Goal: Information Seeking & Learning: Learn about a topic

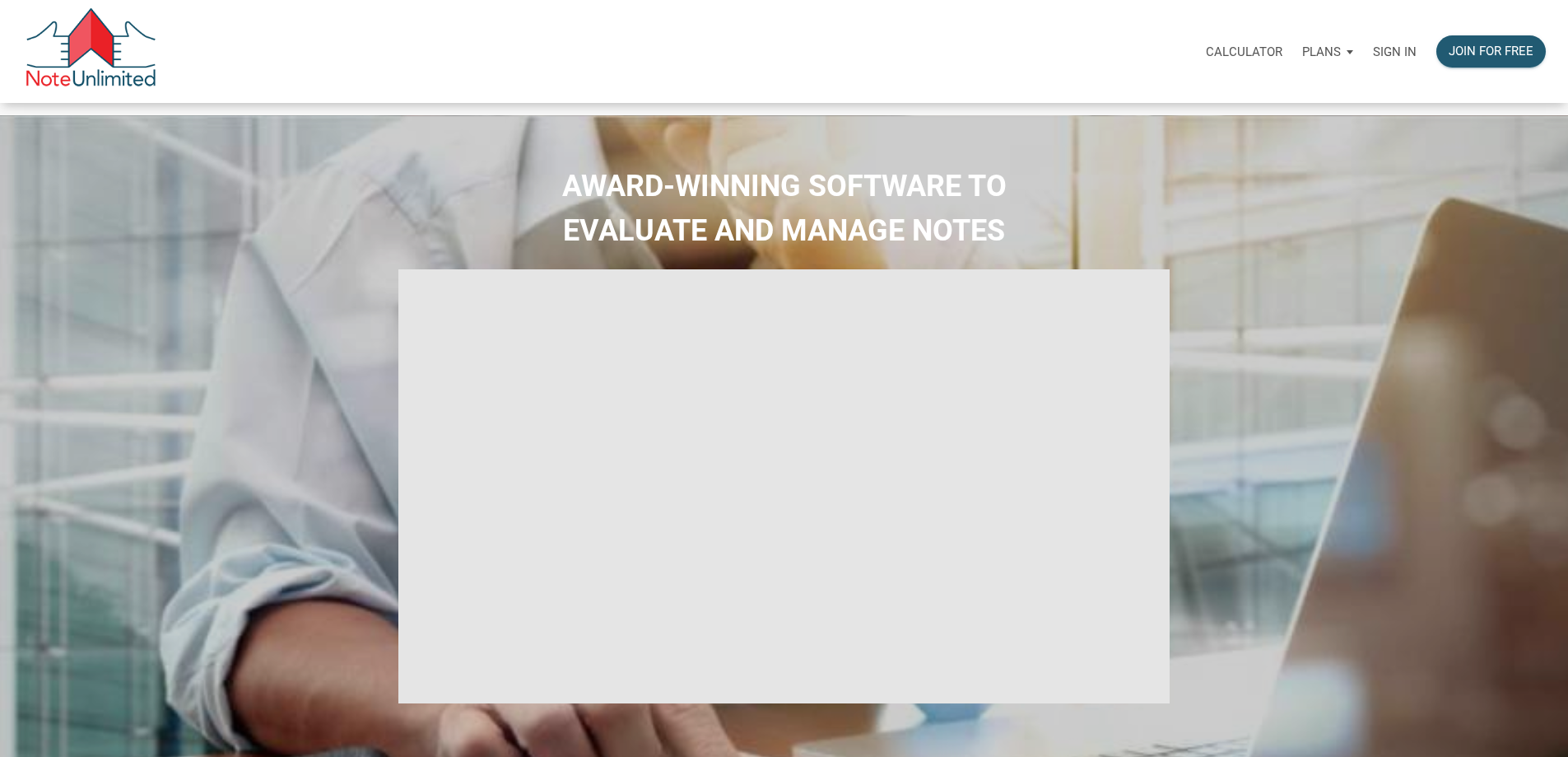
type input "Introduction to new features"
select select
click at [1373, 55] on p "Sign in" at bounding box center [1395, 52] width 43 height 15
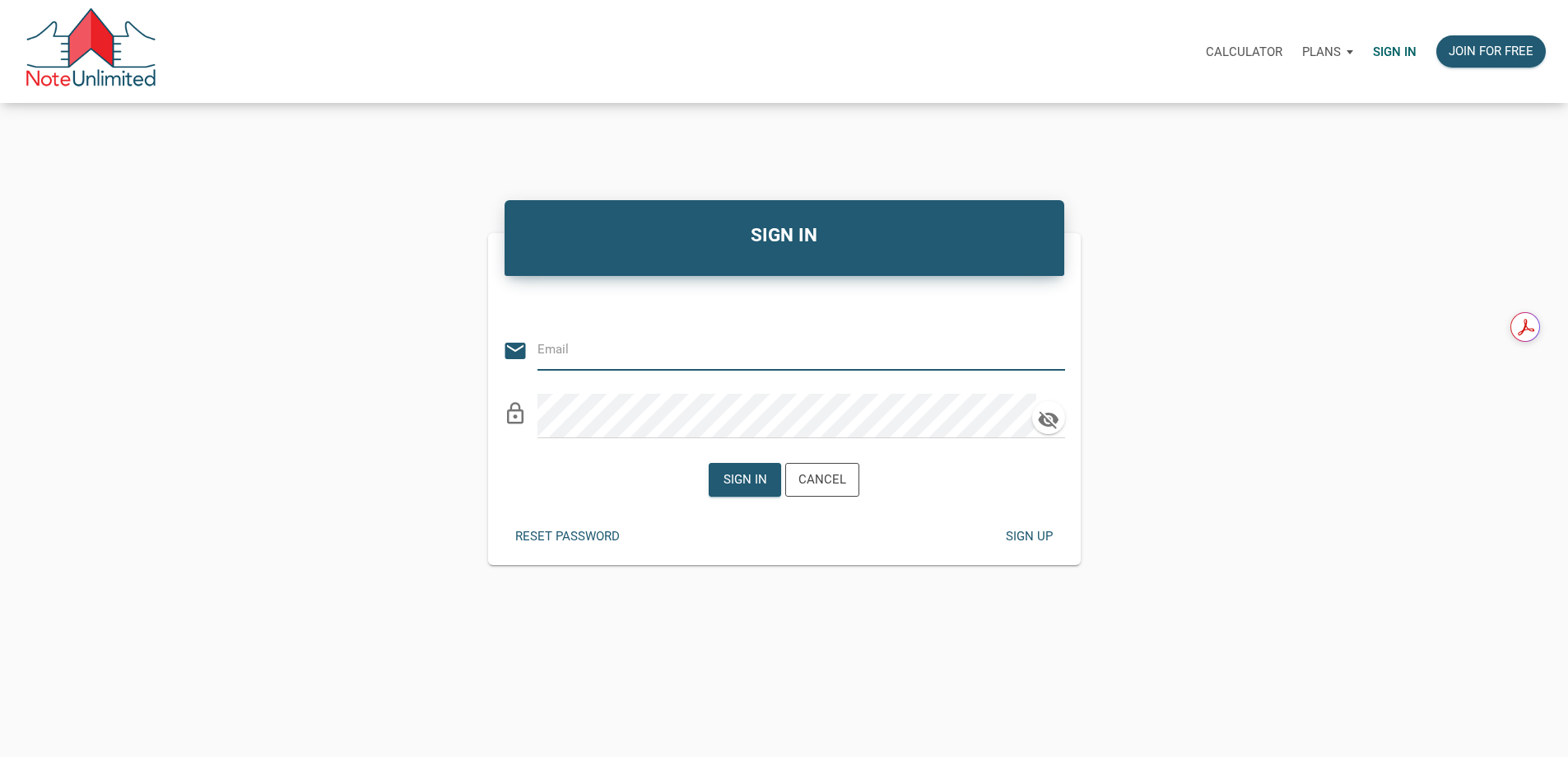
type input "tom@thepropertyforce.com"
click at [744, 490] on div "Sign in" at bounding box center [745, 479] width 43 height 19
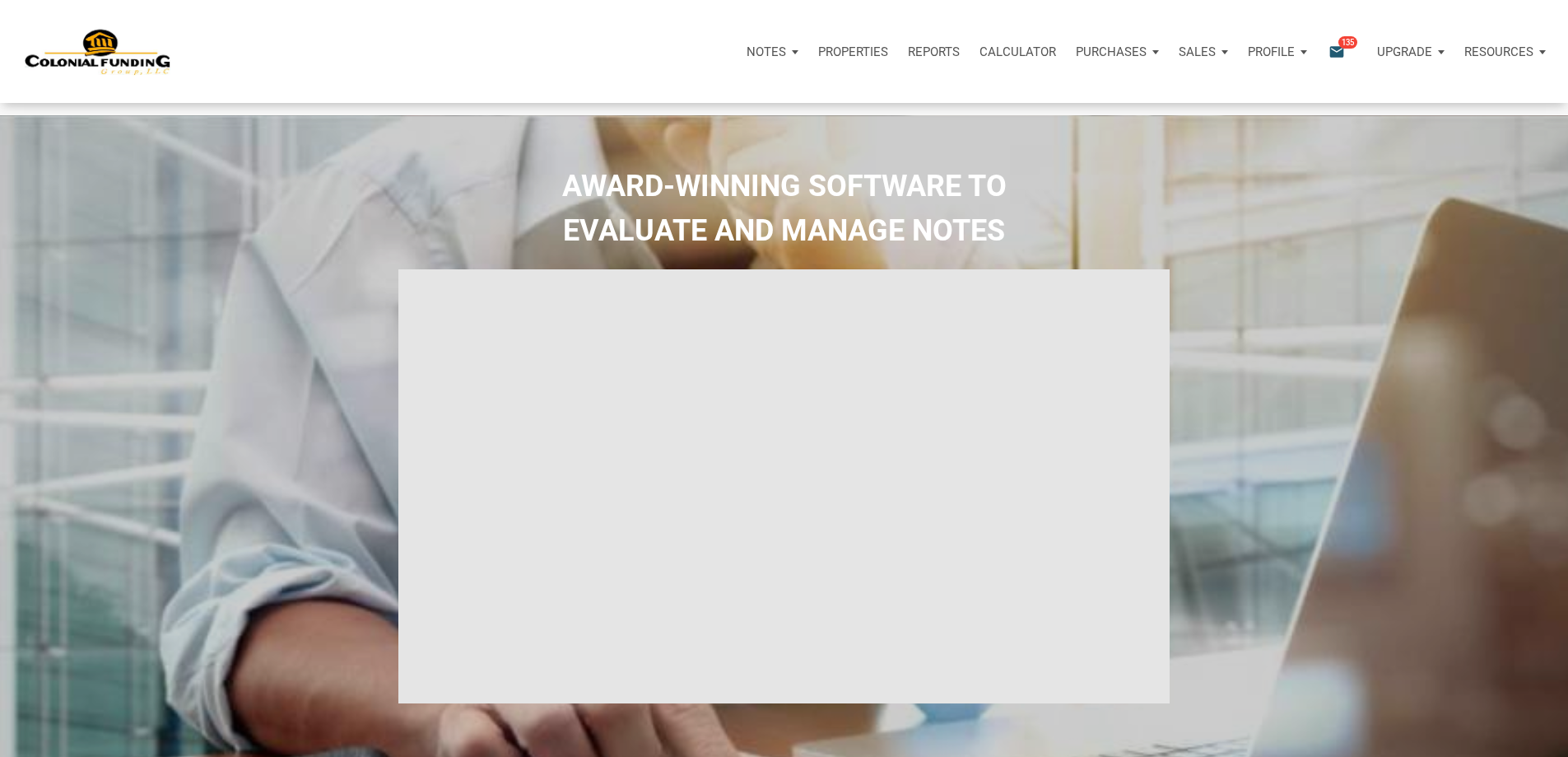
type input "Introduction to new features"
select select
click at [1076, 57] on p "Purchases" at bounding box center [1111, 52] width 71 height 15
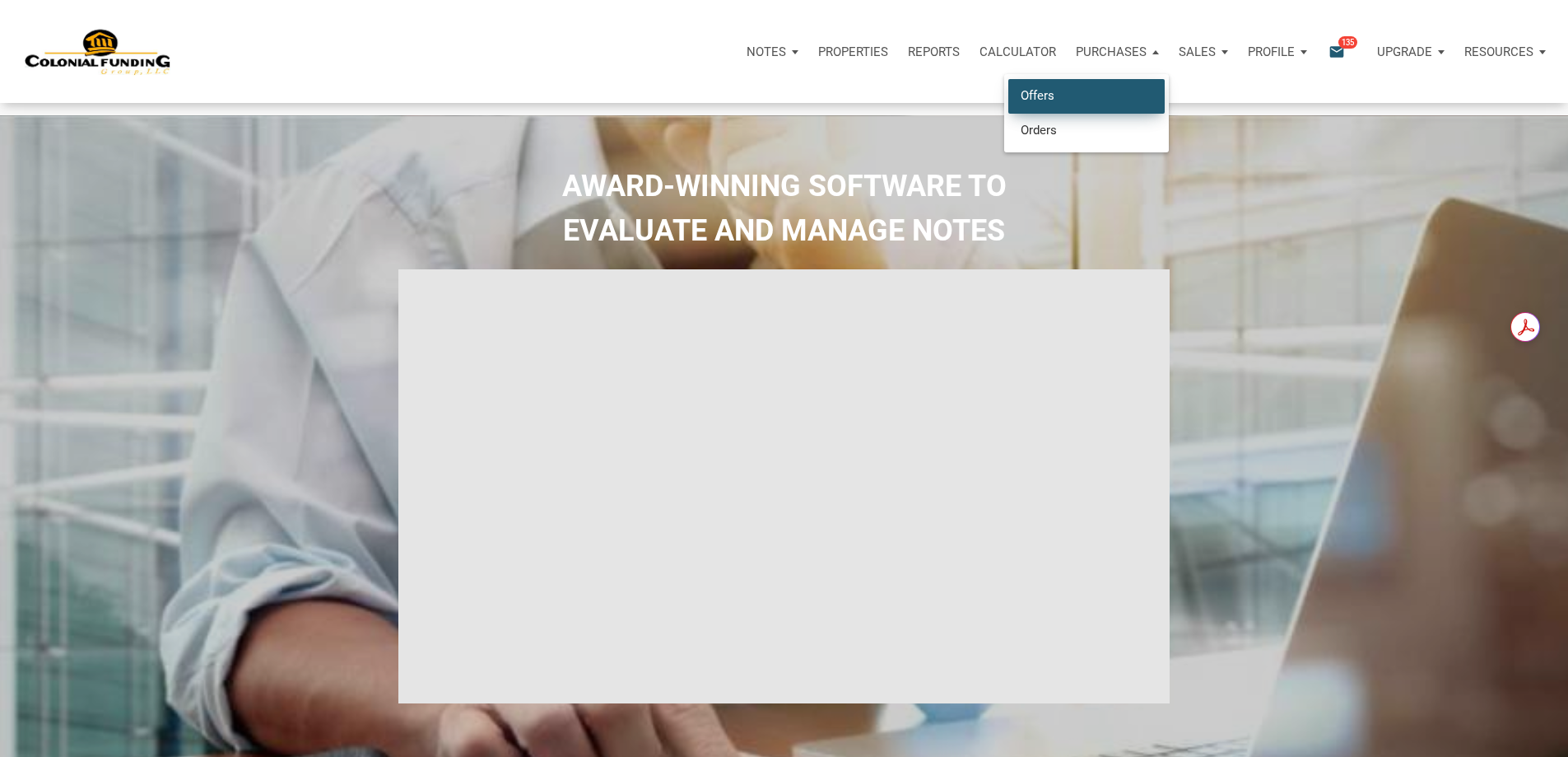
click at [1009, 111] on link "Offers" at bounding box center [1087, 96] width 156 height 34
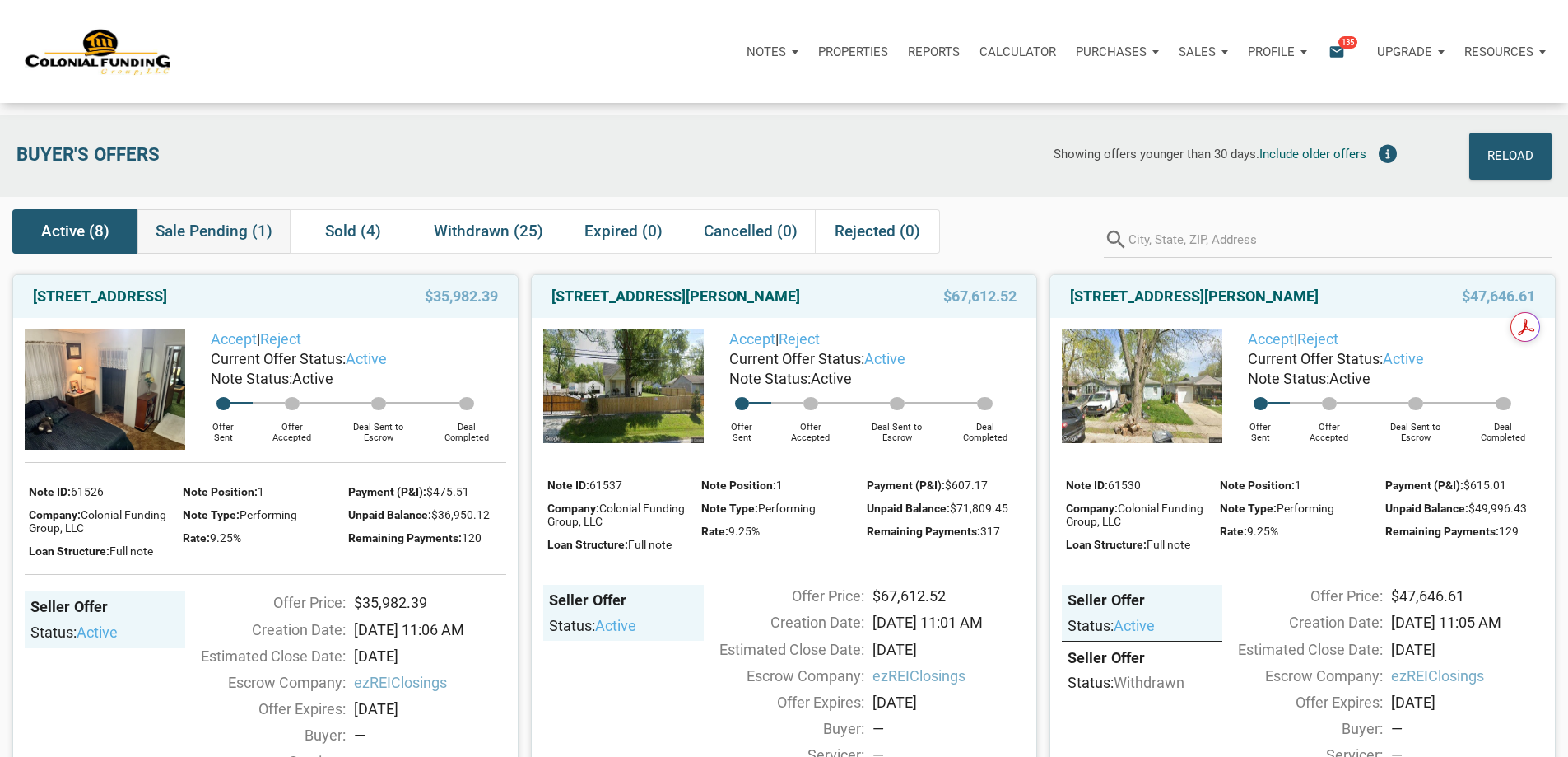
click at [225, 240] on span "Sale Pending (1)" at bounding box center [214, 231] width 117 height 20
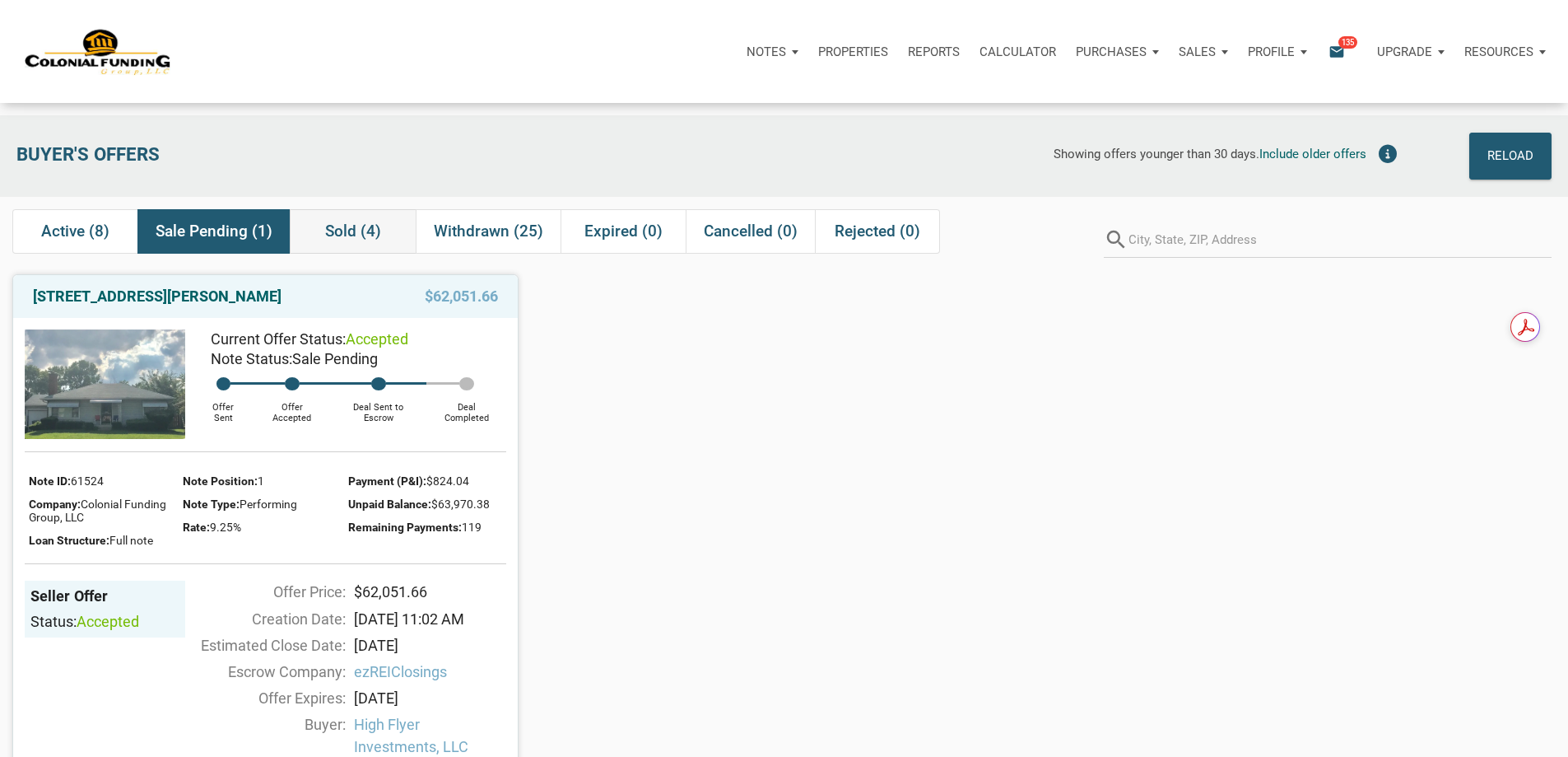
click at [356, 238] on span "Sold (4)" at bounding box center [353, 231] width 56 height 20
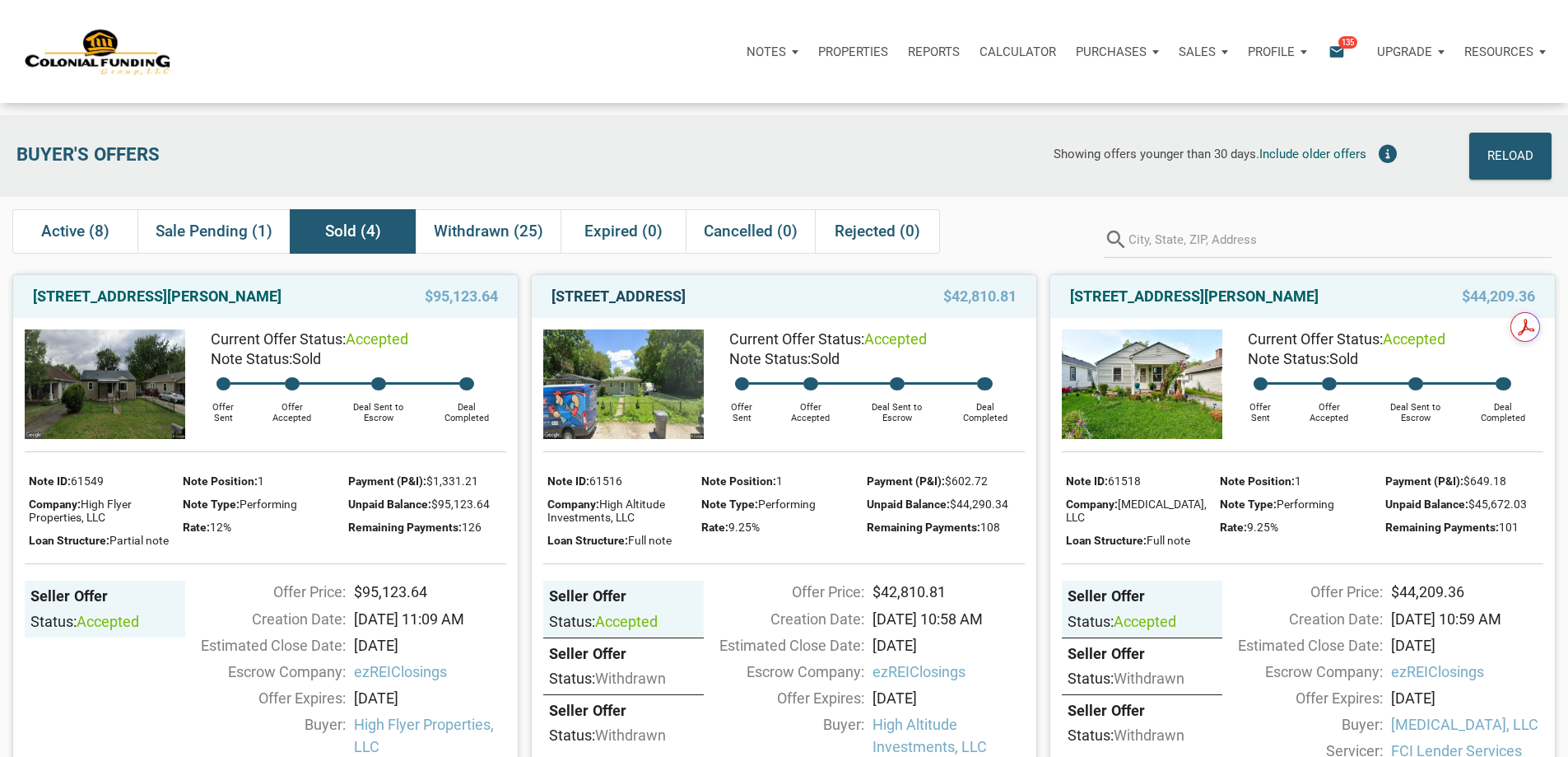
click at [686, 306] on link "3725 Baltimore Avenue, Indianapolis, IN, 46218" at bounding box center [618, 296] width 135 height 20
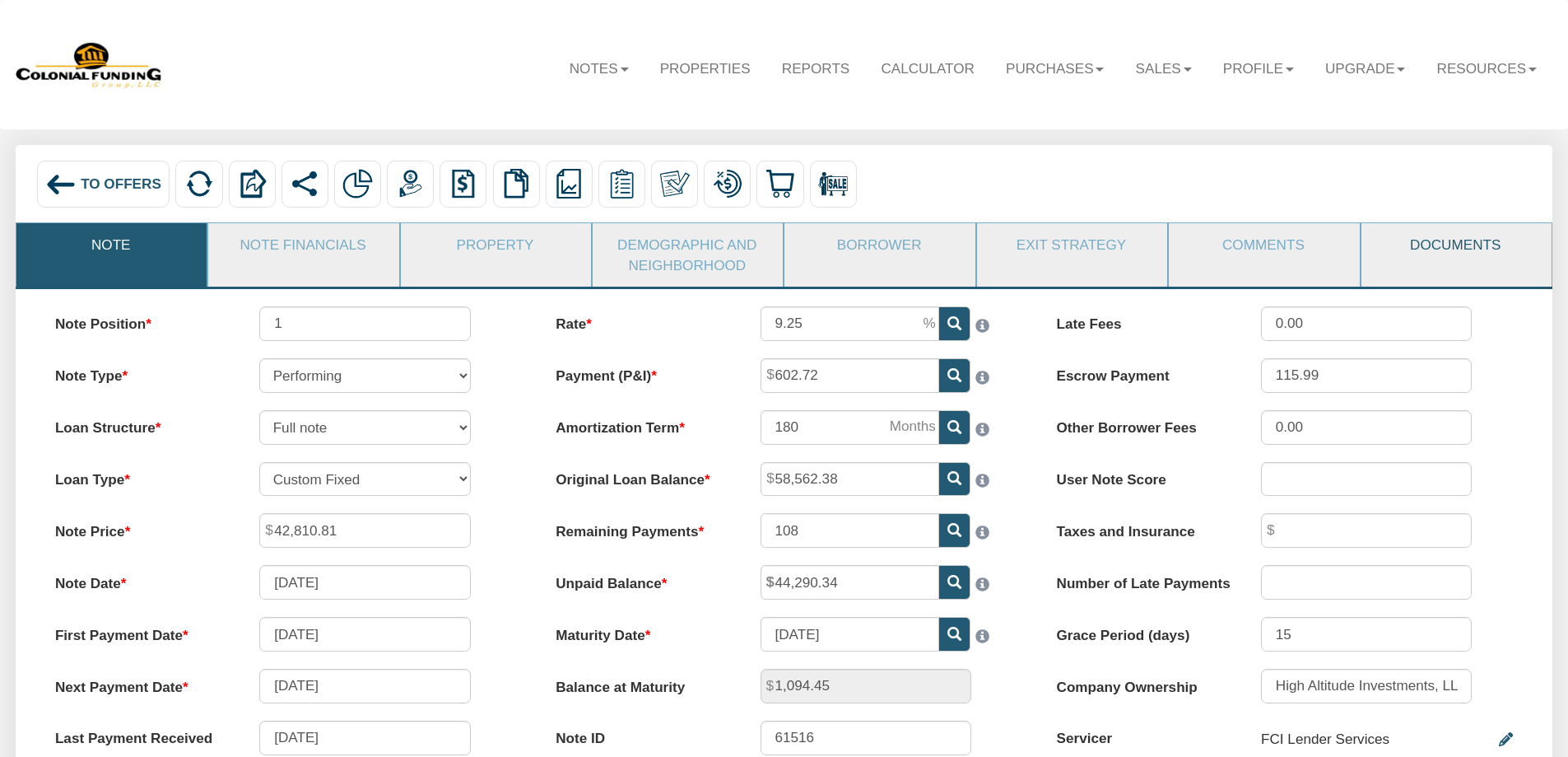
click at [1448, 248] on link "Documents" at bounding box center [1456, 244] width 188 height 42
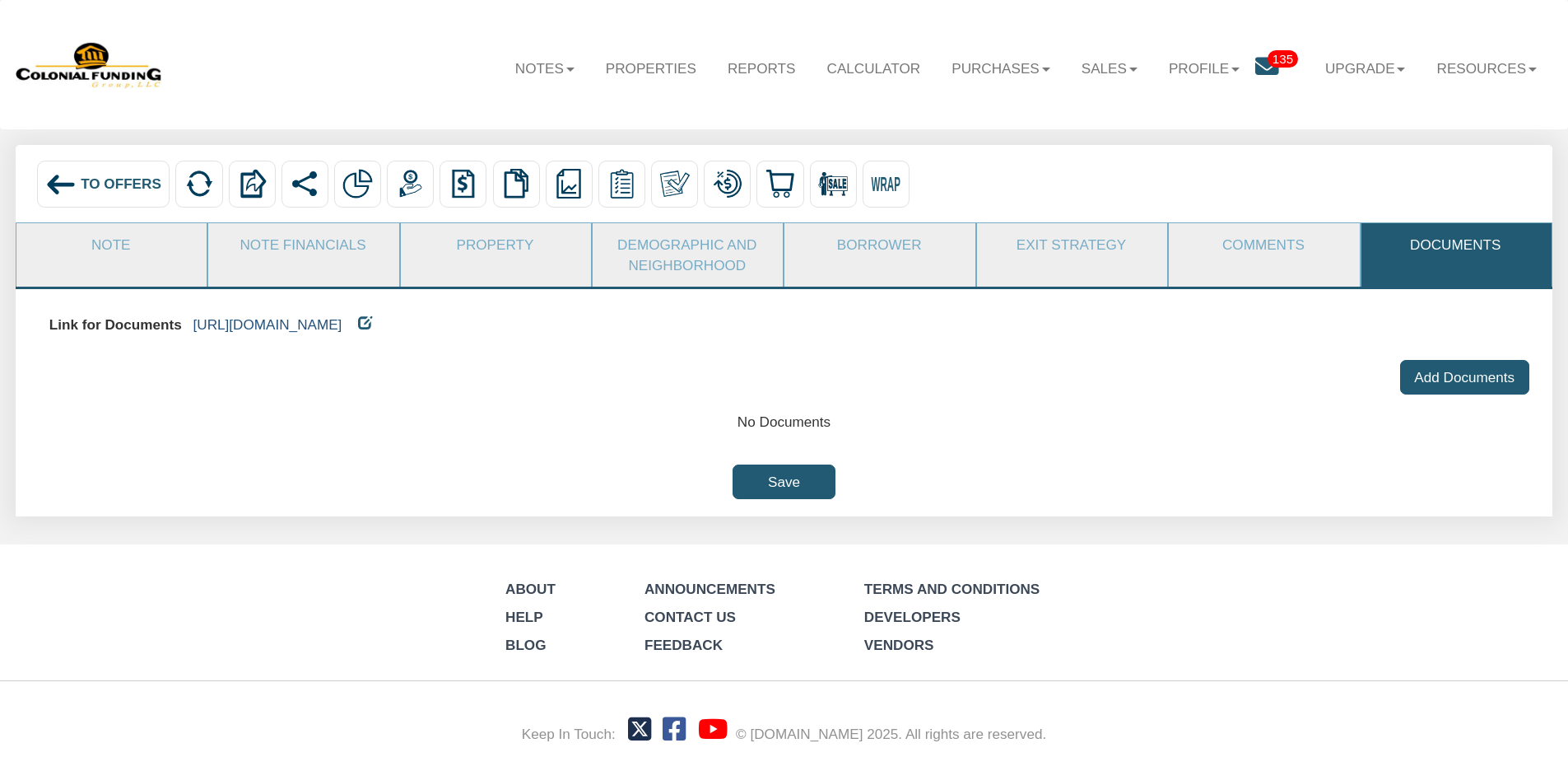
click at [343, 332] on link "https://colonialfundinggroup.sharepoint.com/:f:/s/operationsteam/EvO-oKxeN0NNgD…" at bounding box center [268, 324] width 149 height 16
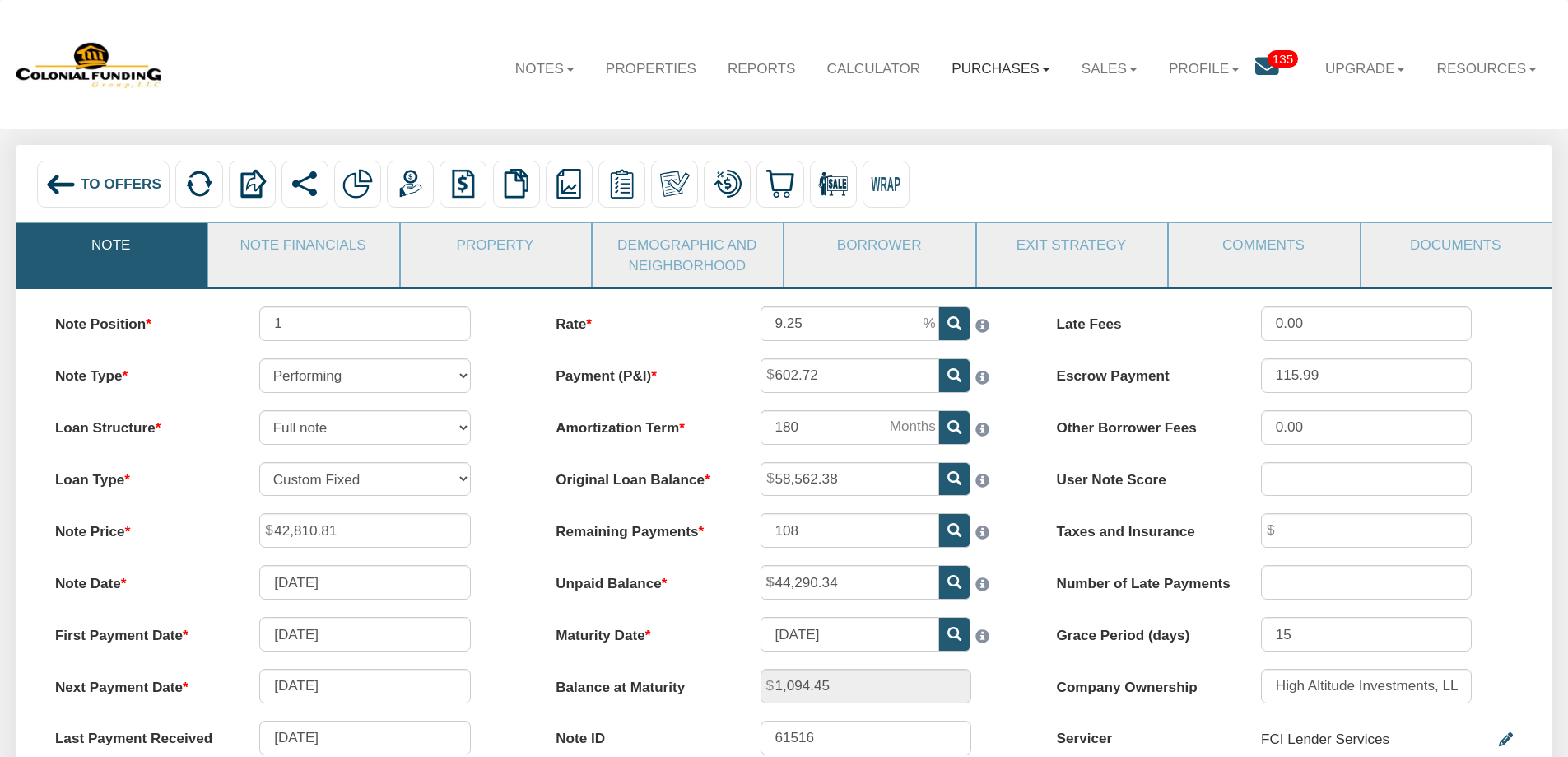
click at [986, 69] on link "Purchases" at bounding box center [1001, 68] width 130 height 48
click at [947, 106] on link "Offers" at bounding box center [974, 112] width 182 height 27
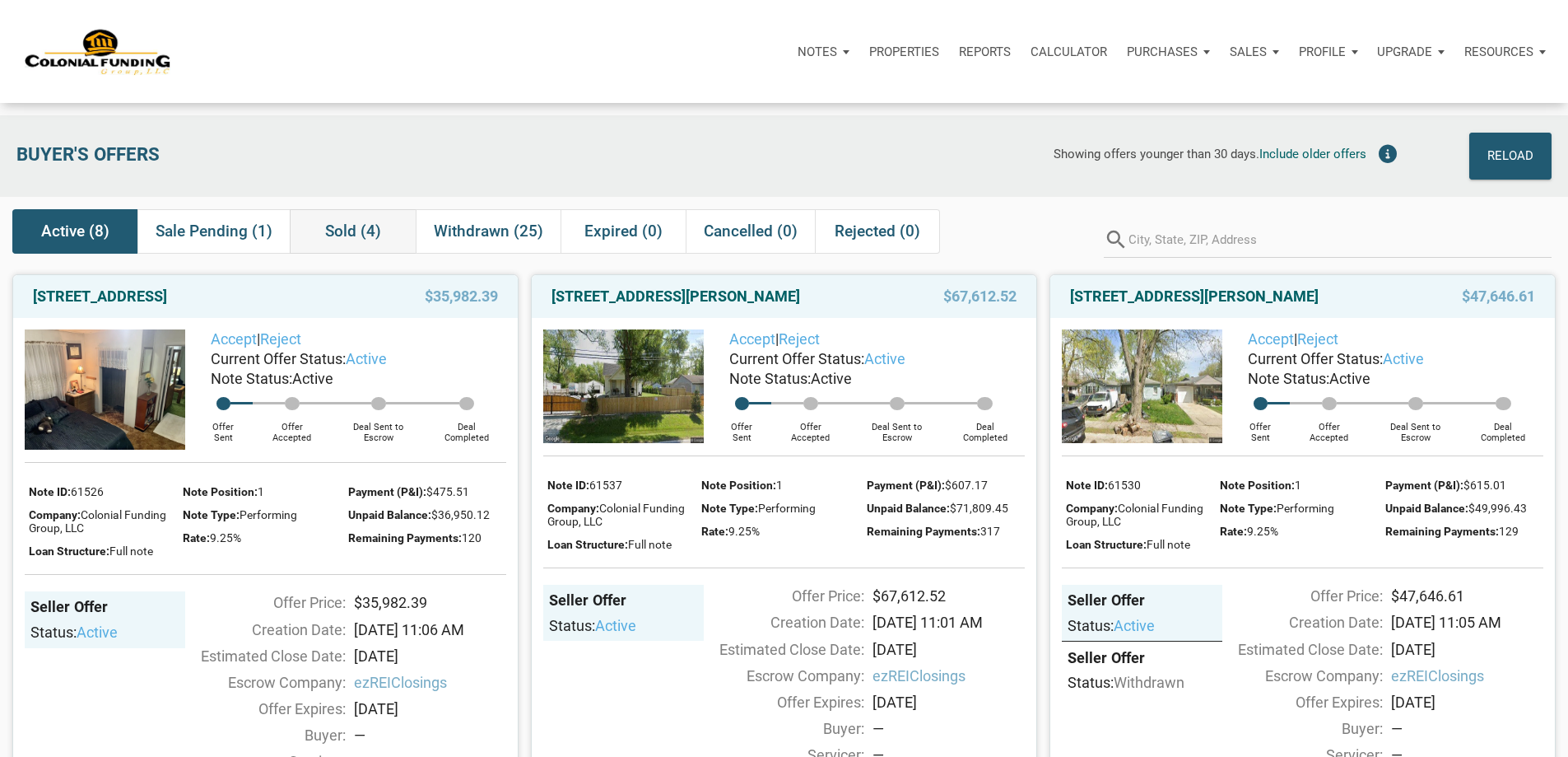
click at [364, 234] on span "Sold (4)" at bounding box center [353, 231] width 56 height 20
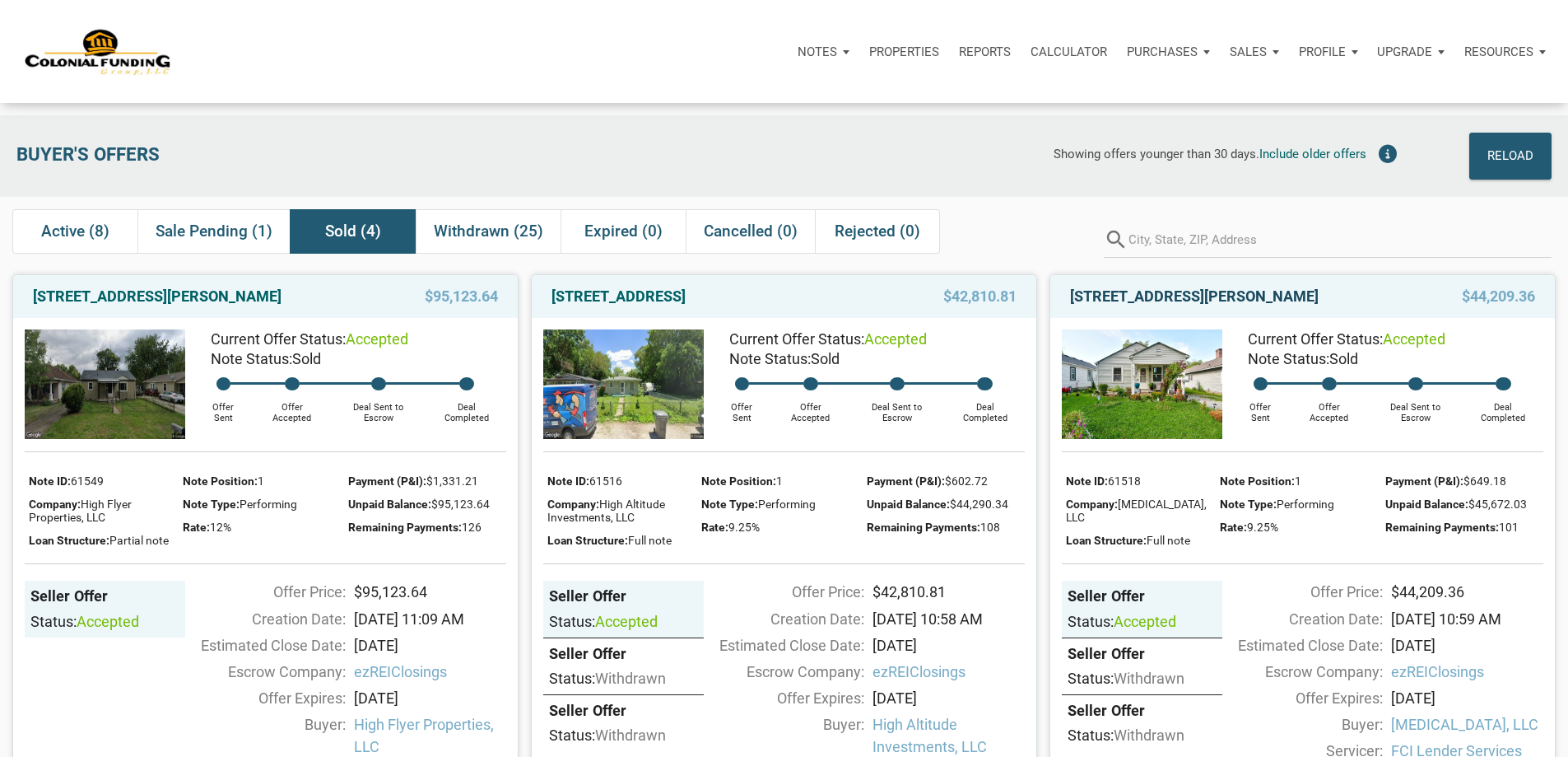
click at [1196, 306] on link "3926 Spann Ave, Indianapolis, IN, 46203" at bounding box center [1194, 296] width 248 height 20
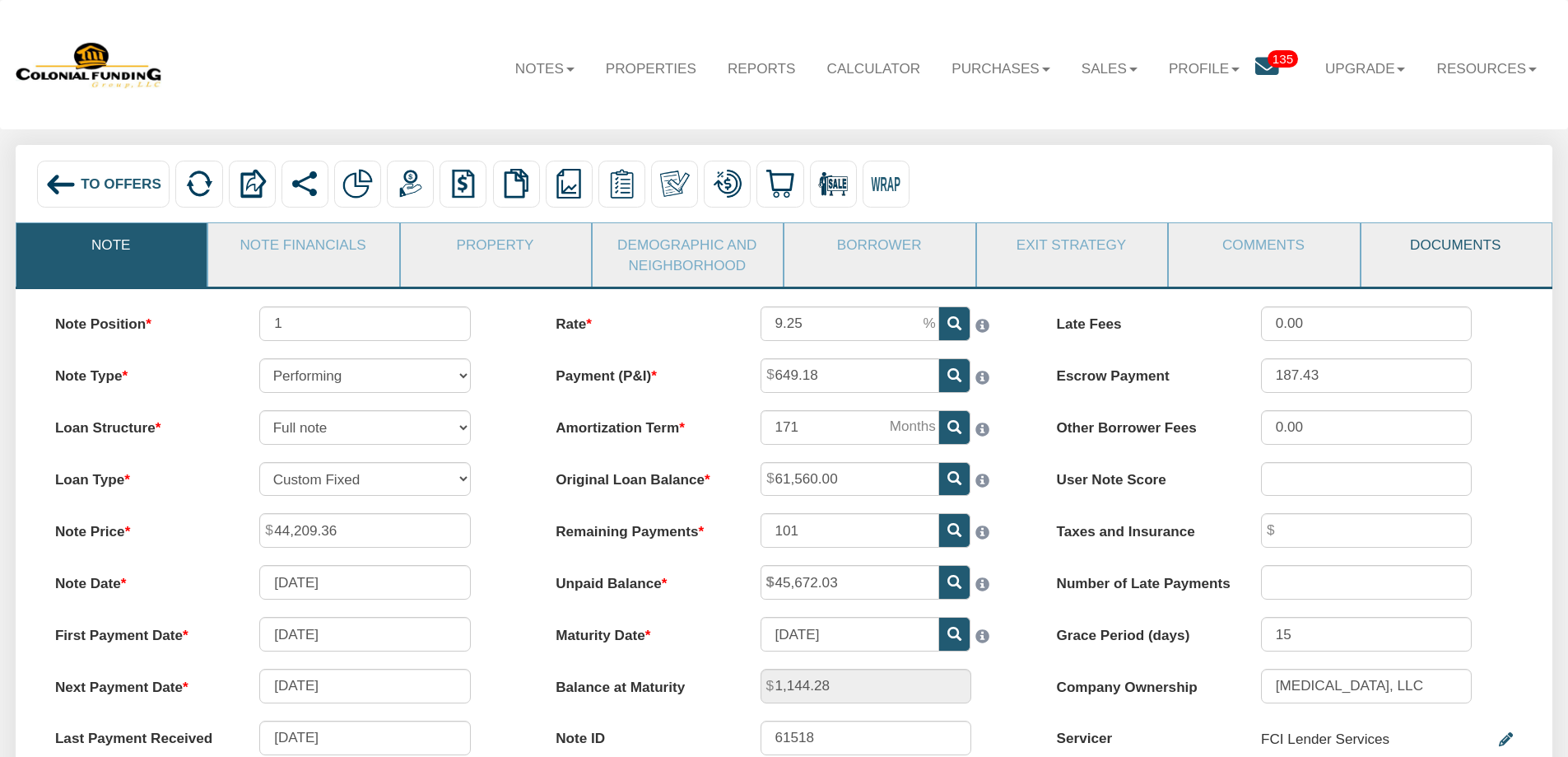
click at [1451, 247] on link "Documents" at bounding box center [1456, 244] width 188 height 42
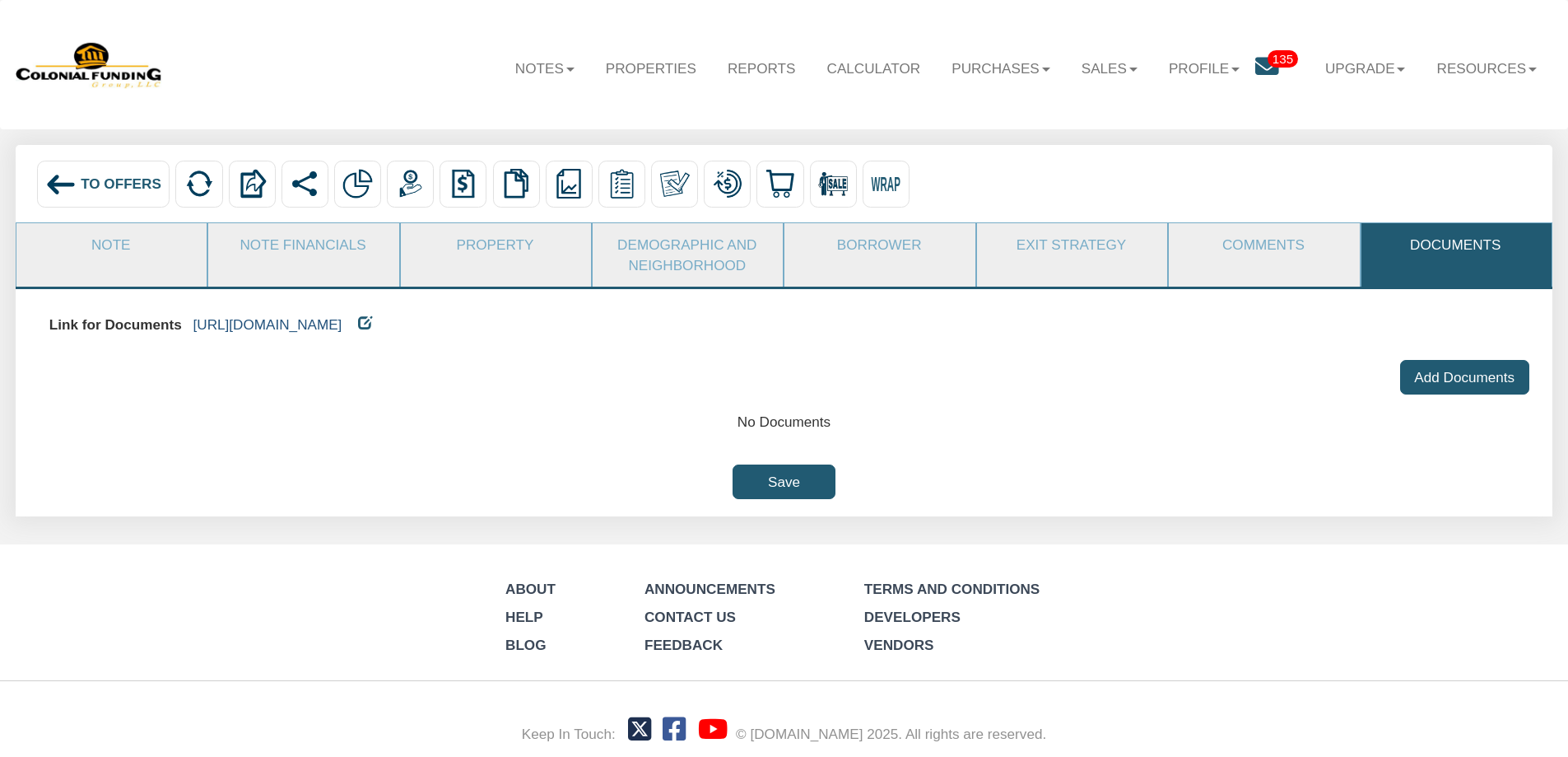
click at [343, 325] on link "https://colonialfundinggroup.sharepoint.com/:f:/s/operationsteam/Eie3GP2J02VNpG…" at bounding box center [268, 324] width 149 height 16
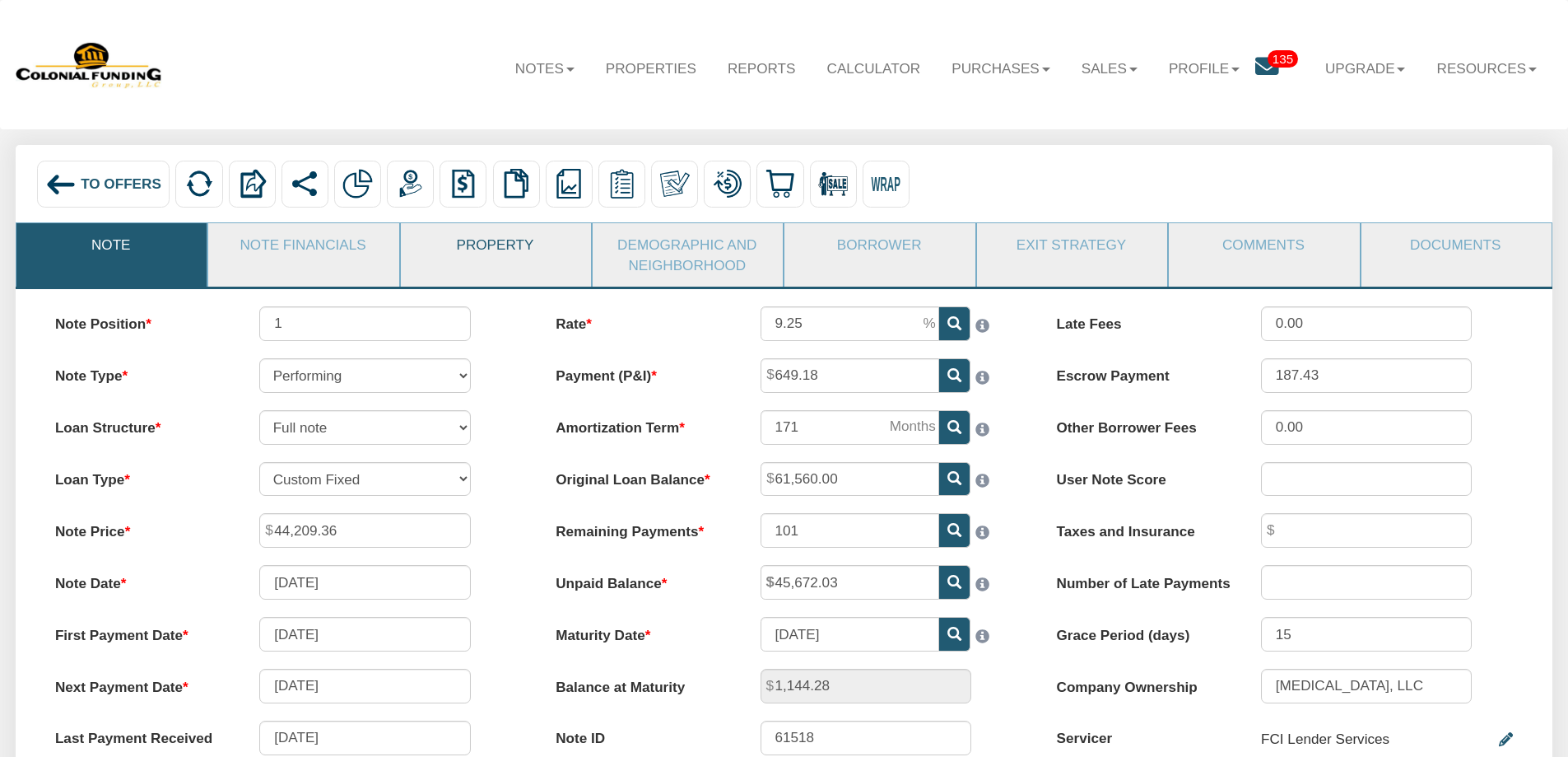
click at [487, 251] on link "Property" at bounding box center [495, 244] width 188 height 42
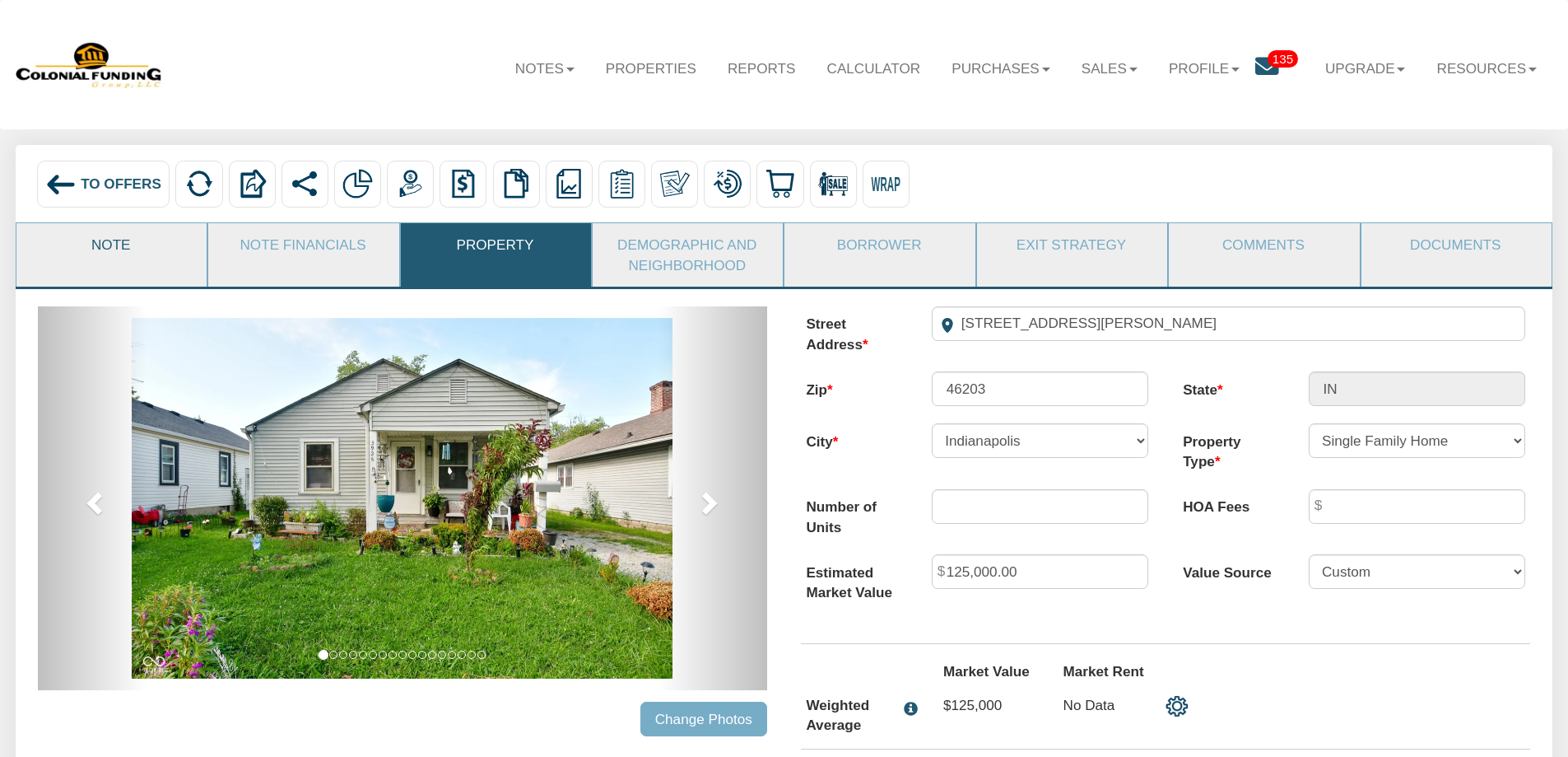
click at [108, 247] on link "Note" at bounding box center [110, 244] width 188 height 42
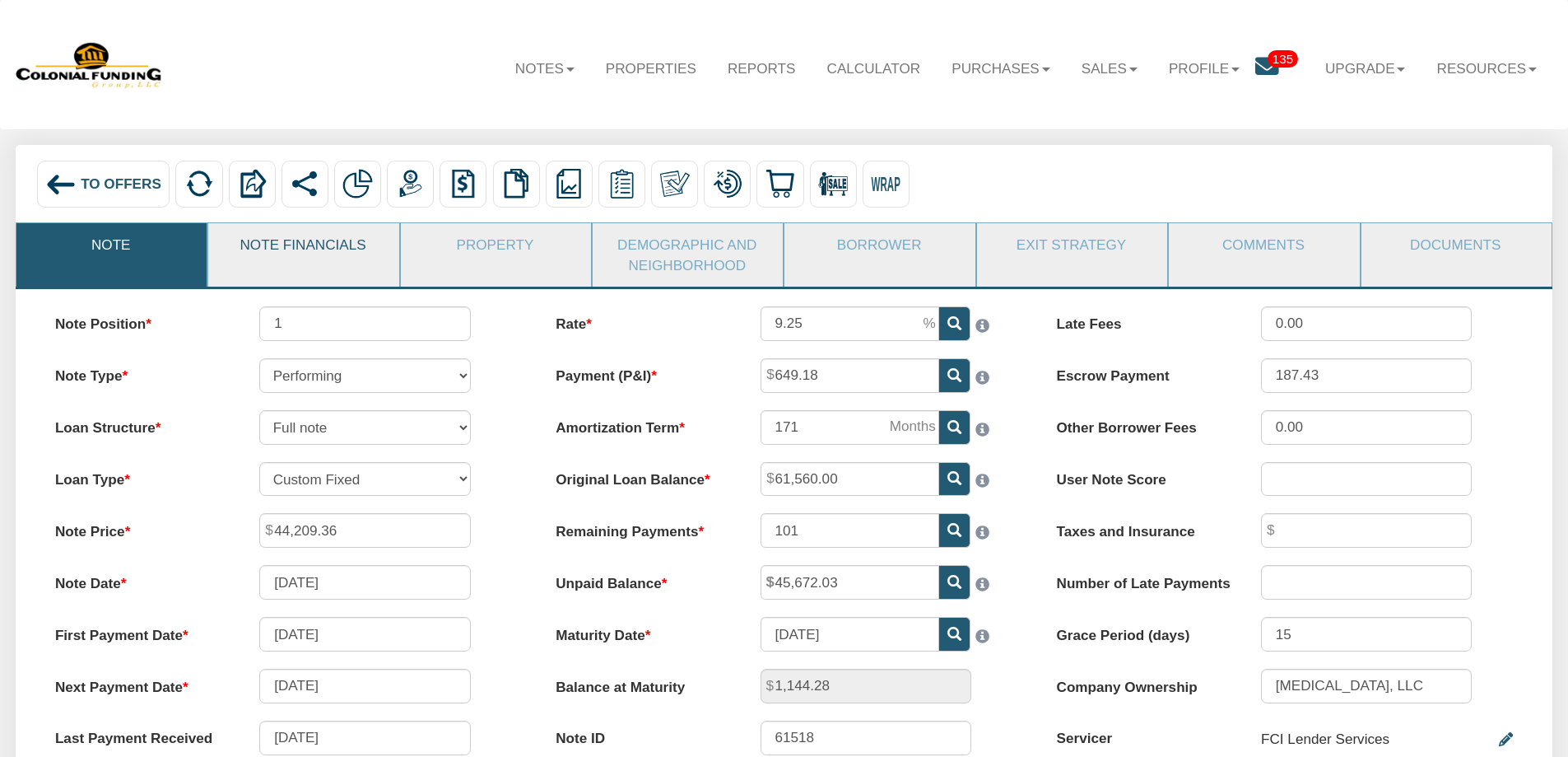
click at [308, 244] on link "Note Financials" at bounding box center [302, 244] width 188 height 42
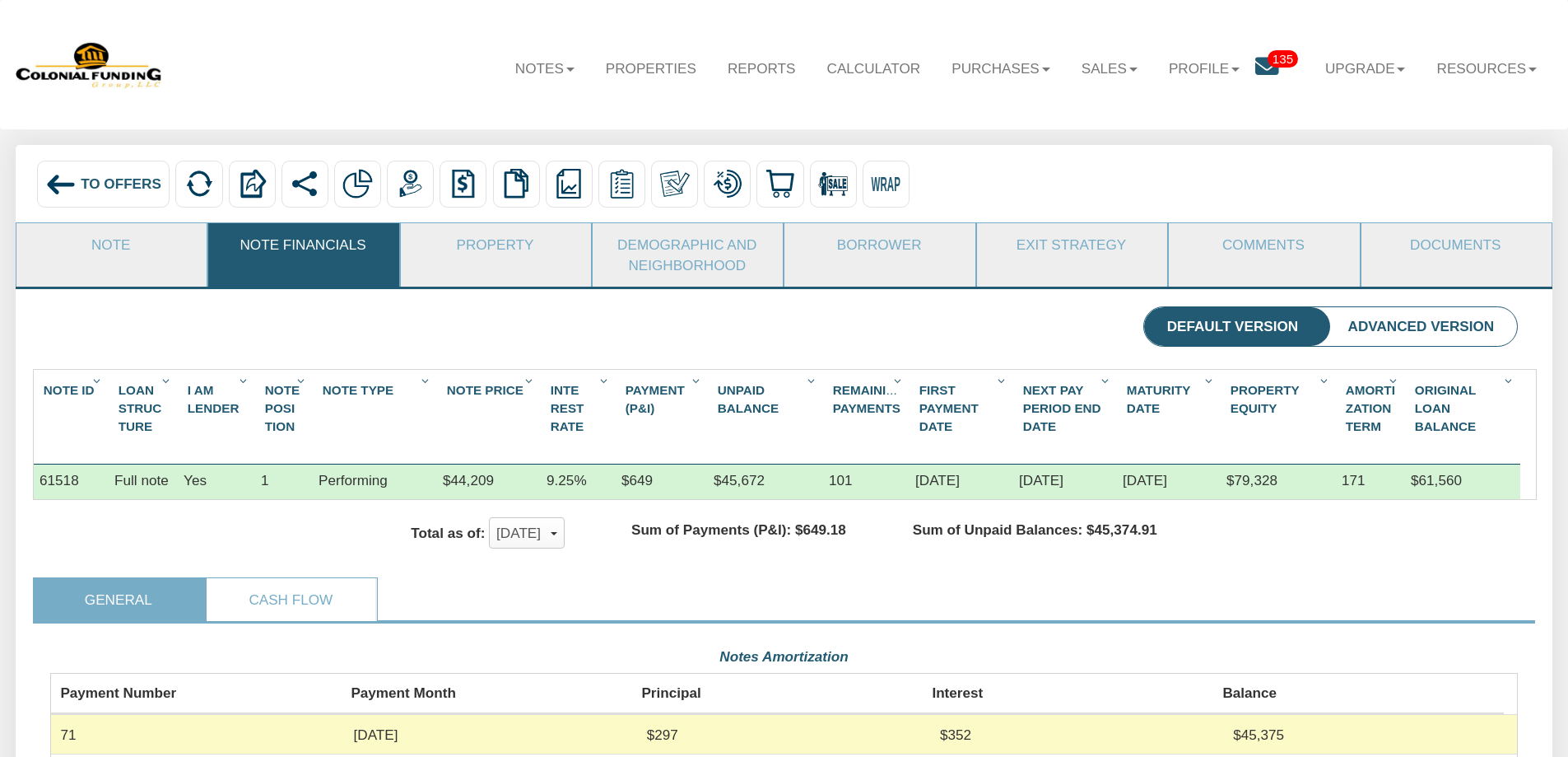
scroll to position [368, 1468]
click at [883, 250] on link "Borrower" at bounding box center [879, 244] width 188 height 42
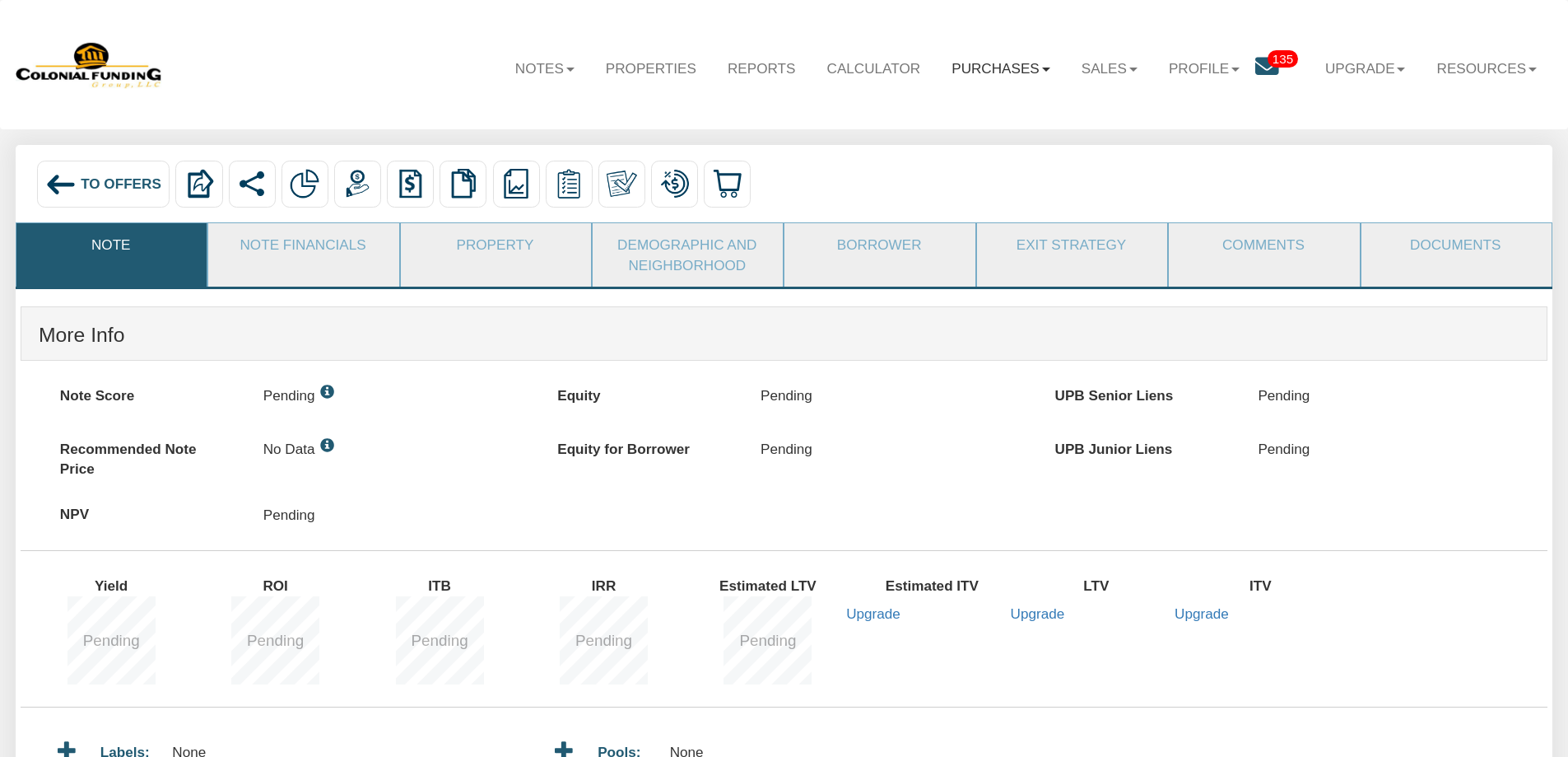
click at [1016, 71] on link "Purchases" at bounding box center [1001, 68] width 130 height 48
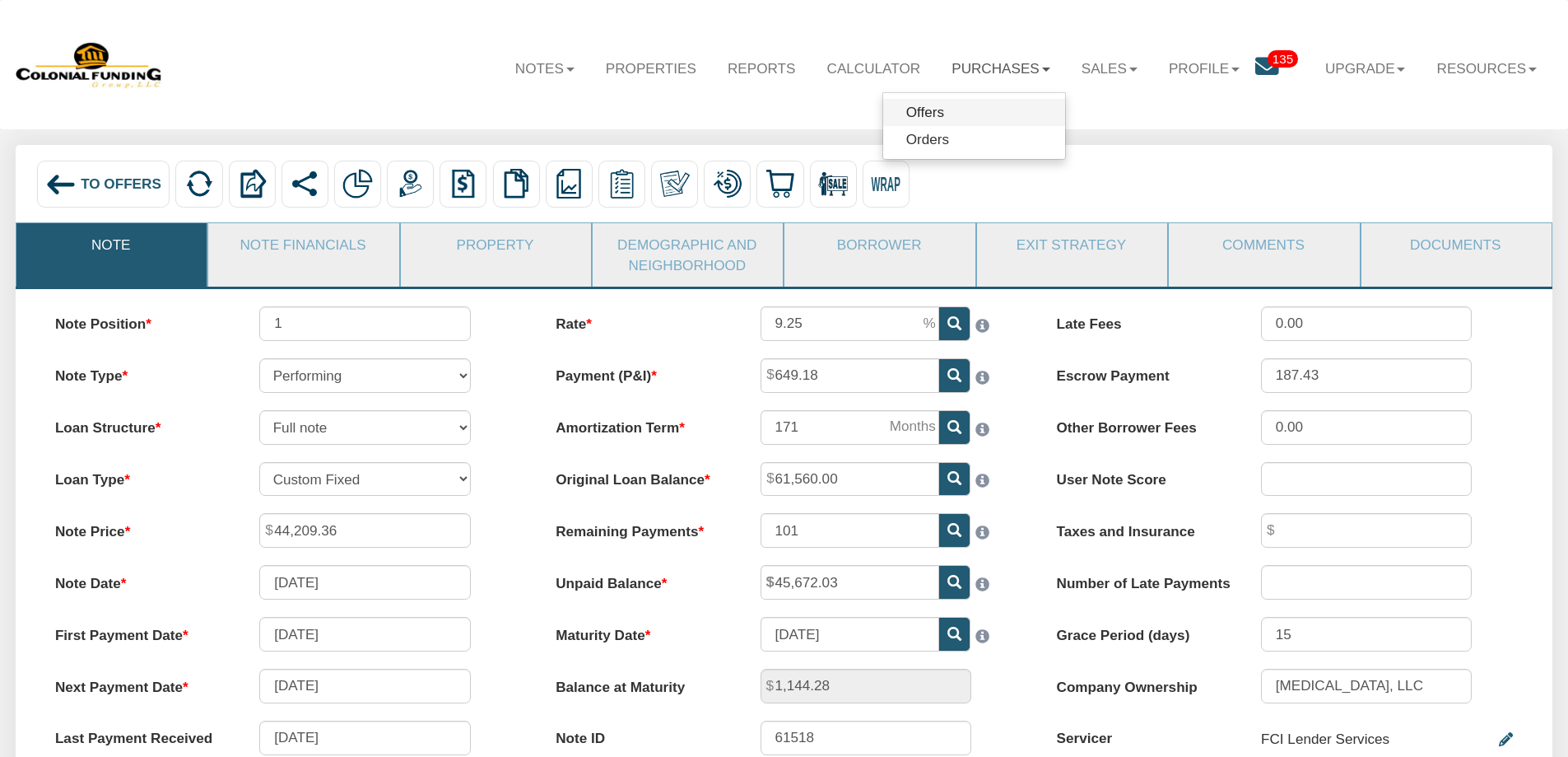
click at [919, 115] on link "Offers" at bounding box center [974, 112] width 182 height 27
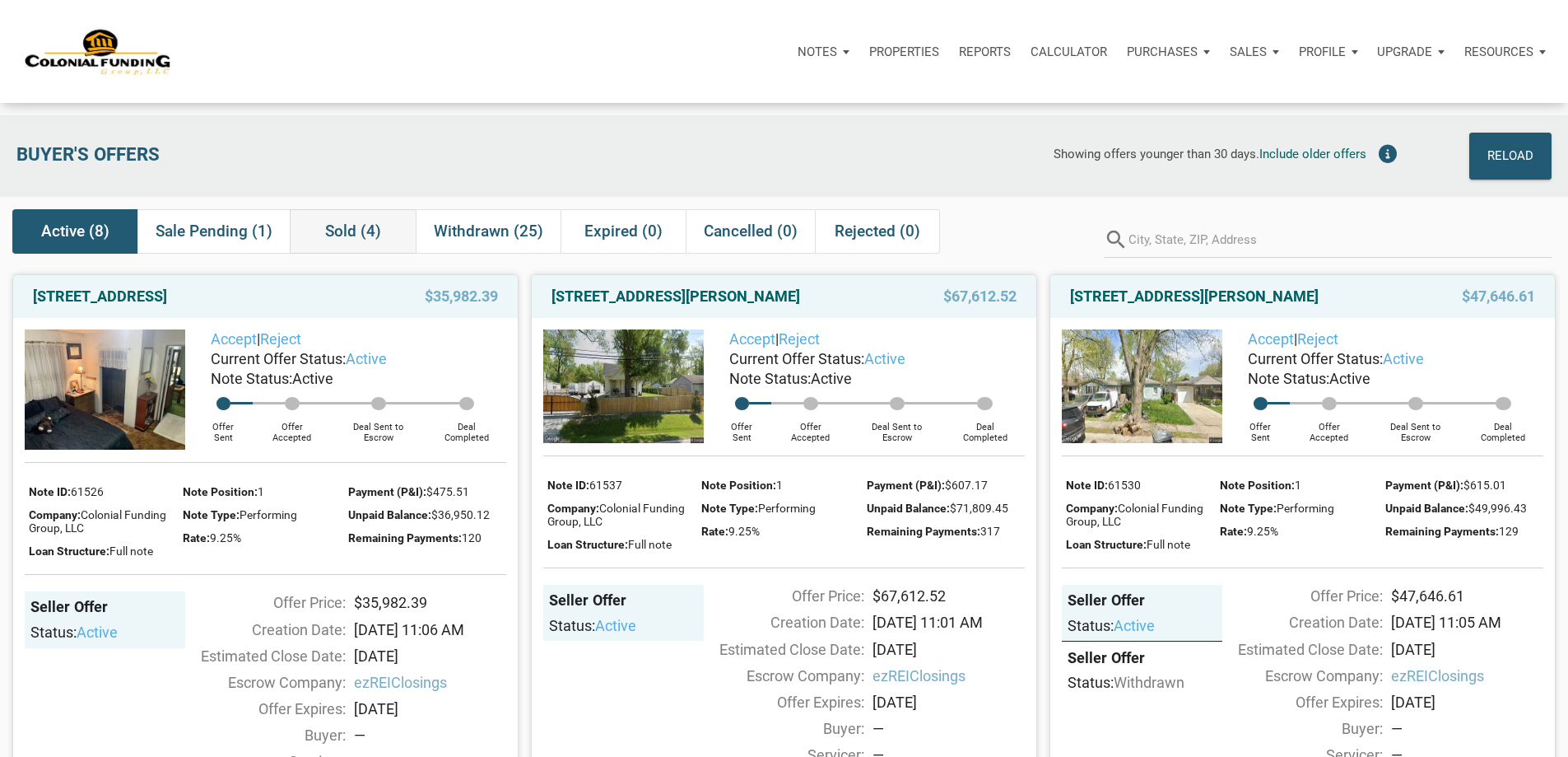
click at [359, 234] on span "Sold (4)" at bounding box center [353, 231] width 56 height 20
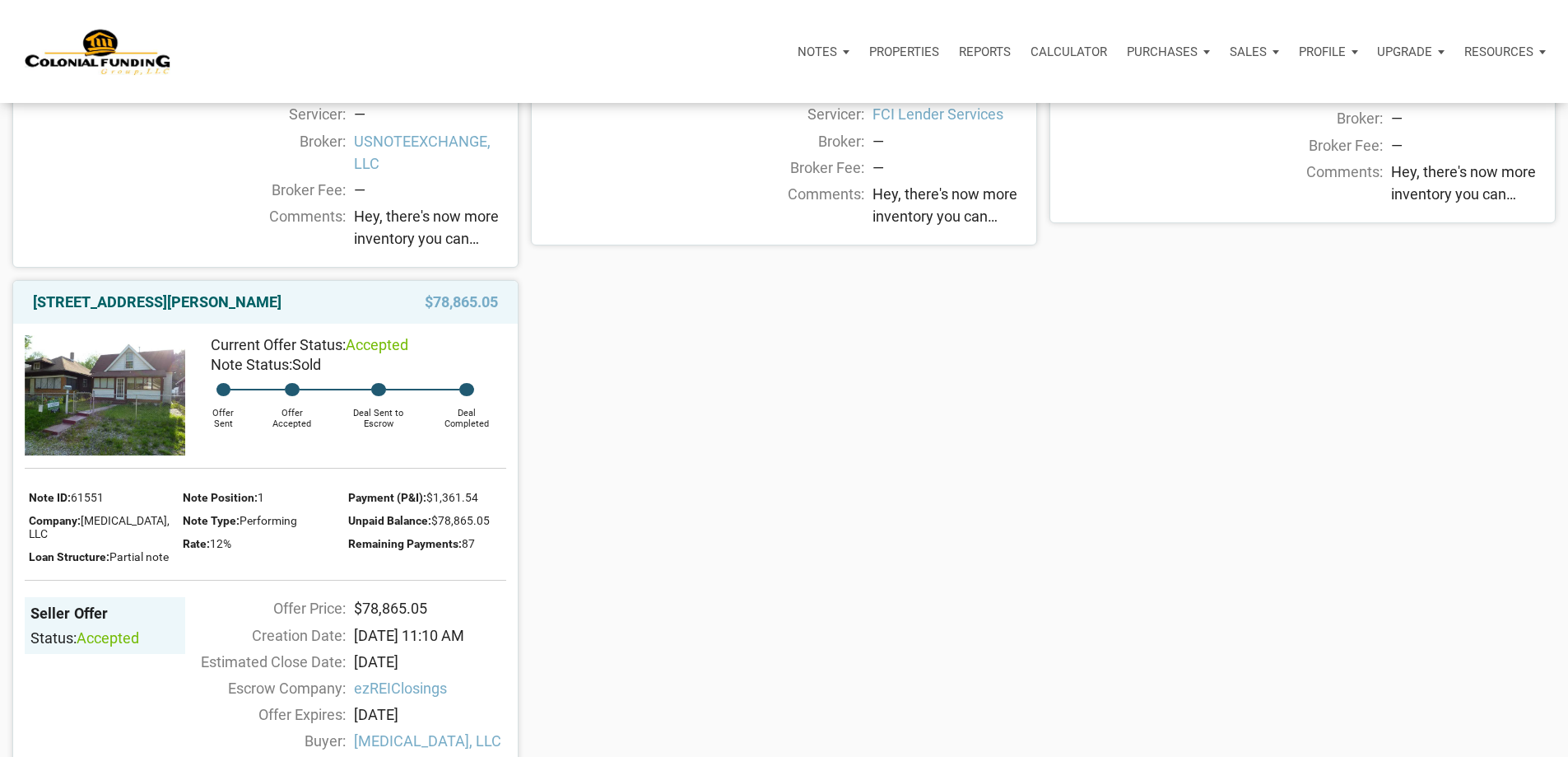
scroll to position [741, 0]
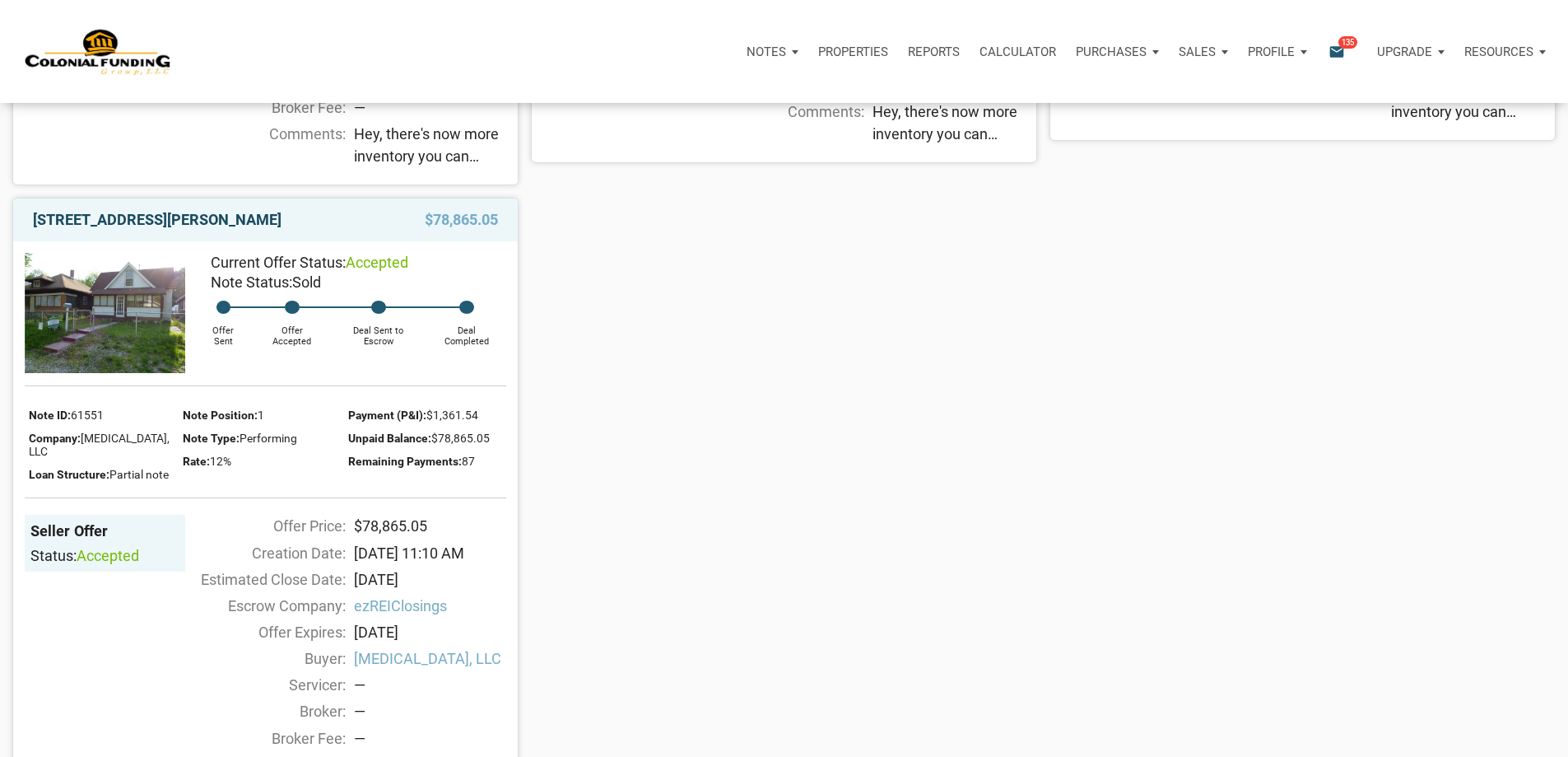
click at [176, 230] on link "[STREET_ADDRESS][PERSON_NAME]" at bounding box center [157, 219] width 248 height 20
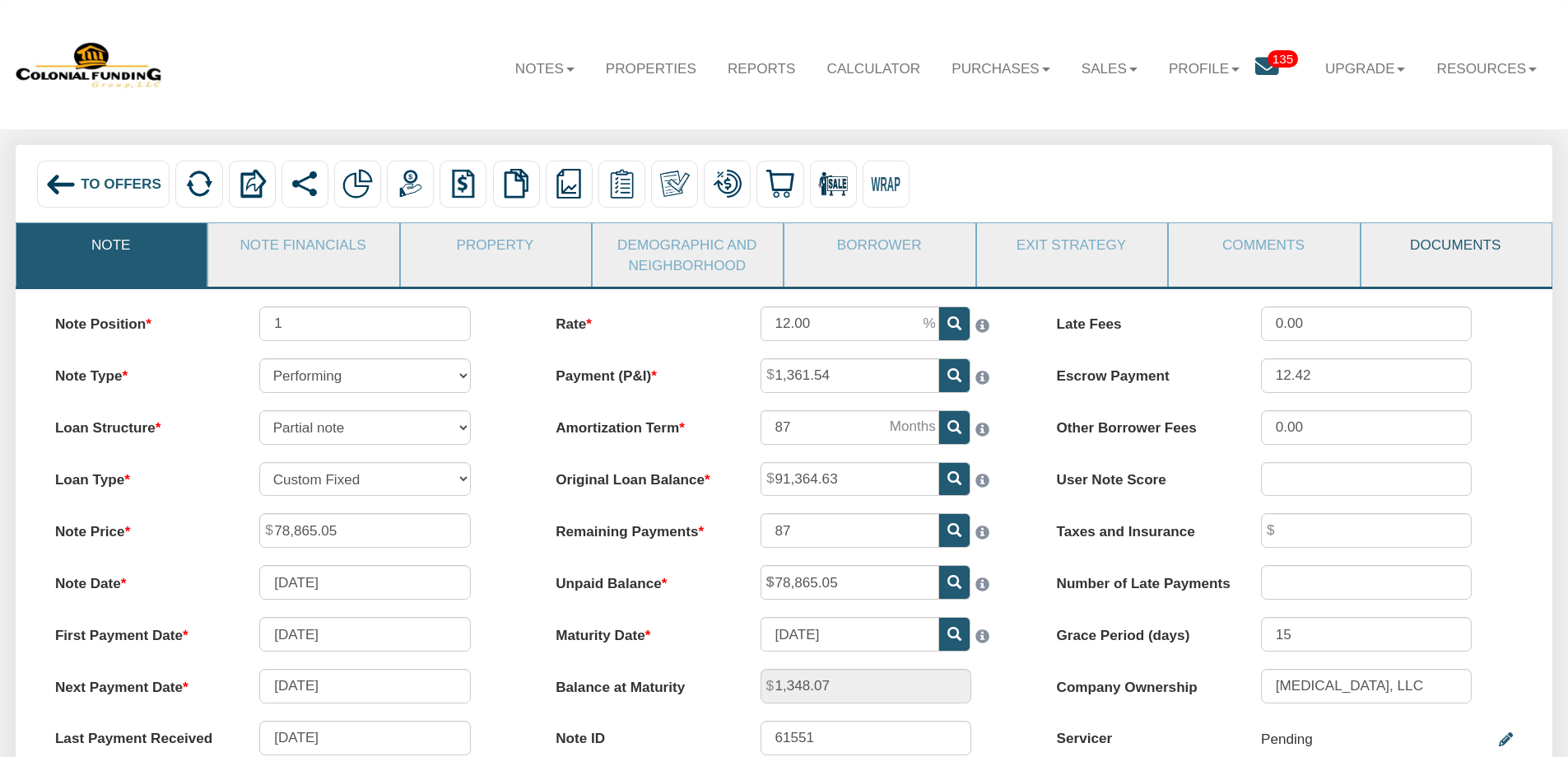
click at [1456, 244] on link "Documents" at bounding box center [1456, 244] width 188 height 42
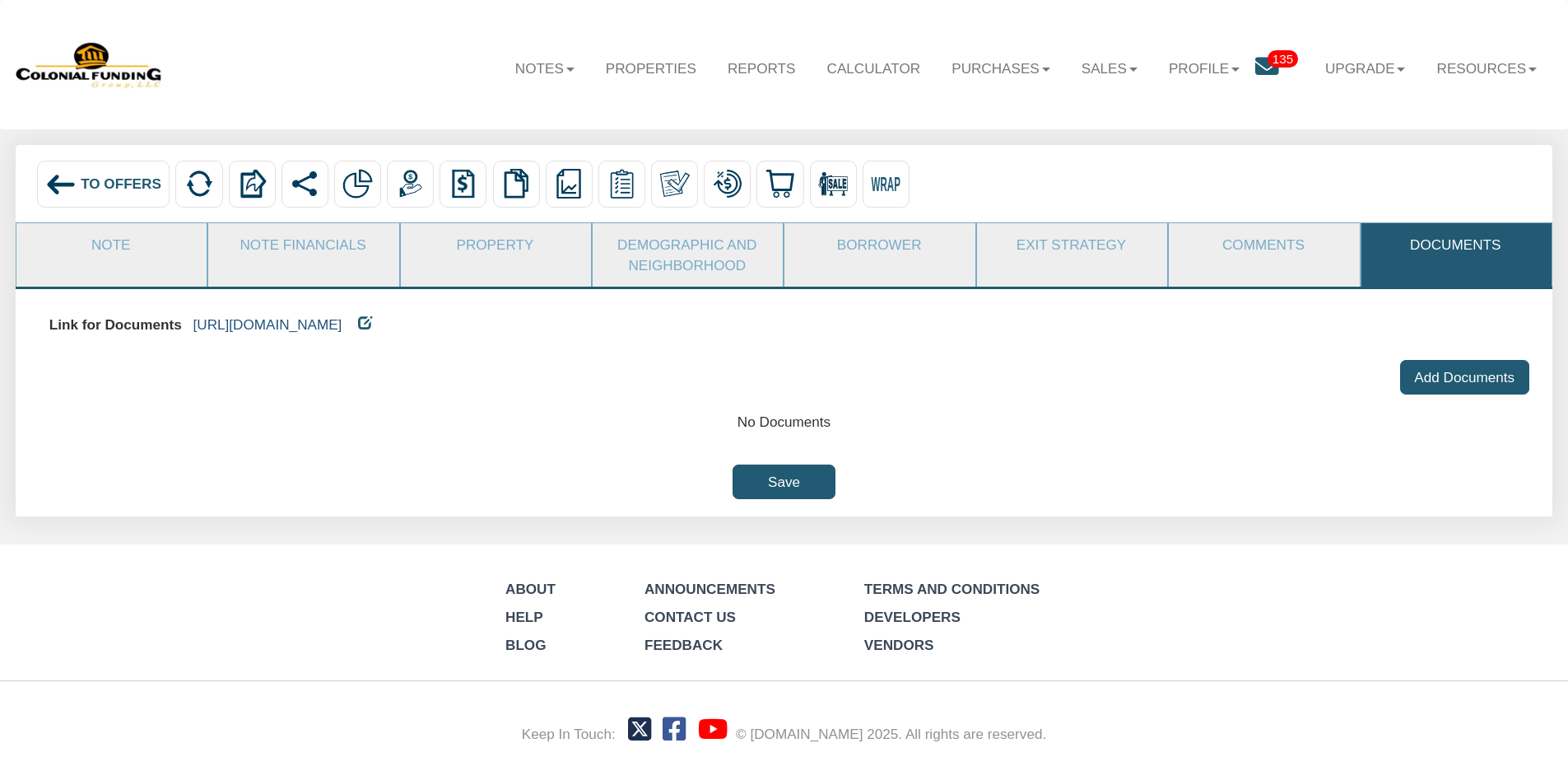
click at [343, 330] on link "[URL][DOMAIN_NAME]" at bounding box center [268, 324] width 149 height 16
click at [984, 64] on link "Purchases" at bounding box center [1001, 68] width 130 height 48
click at [925, 113] on link "Offers" at bounding box center [974, 112] width 182 height 27
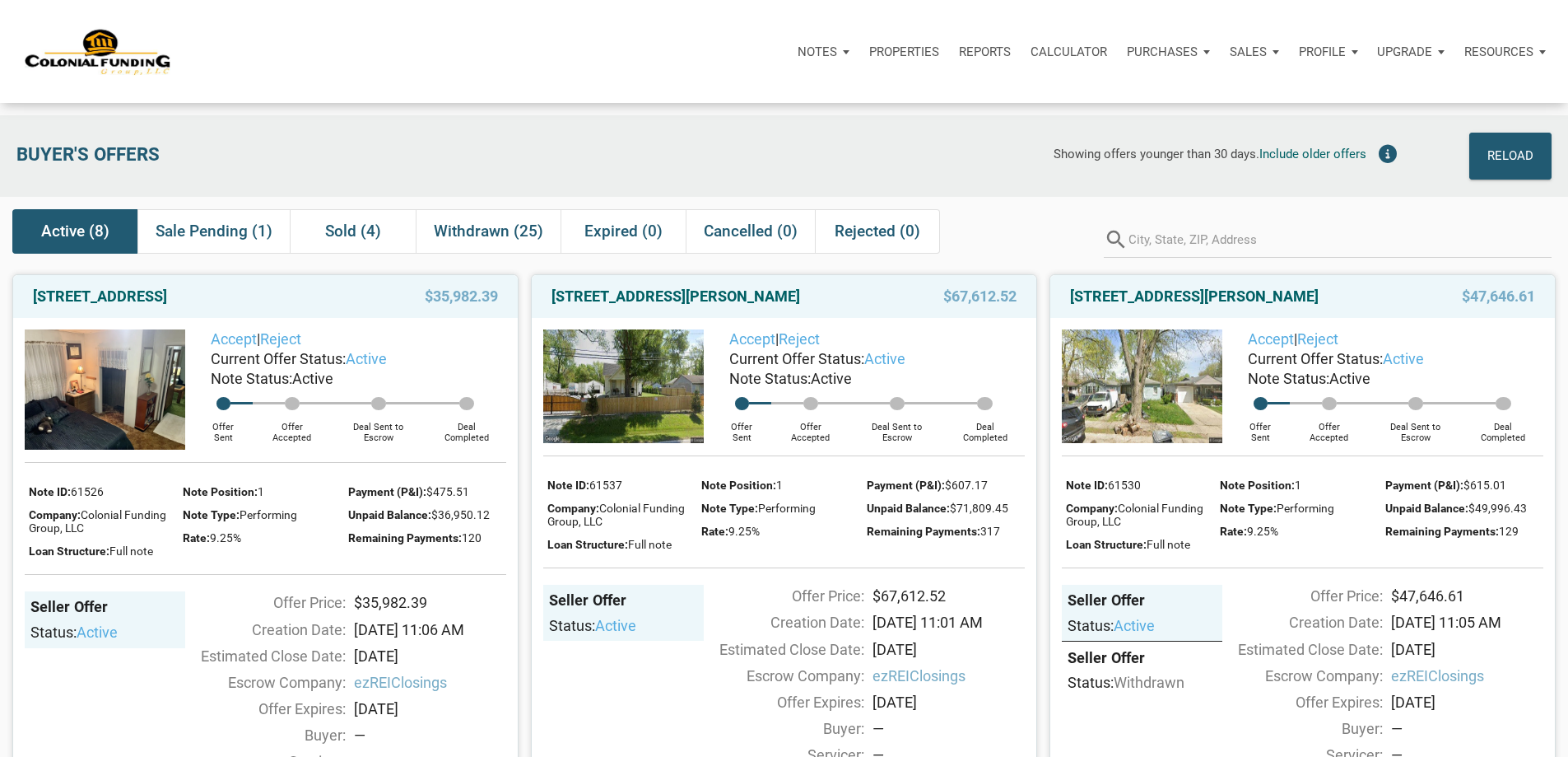
click at [75, 234] on span "Active (8)" at bounding box center [75, 231] width 69 height 20
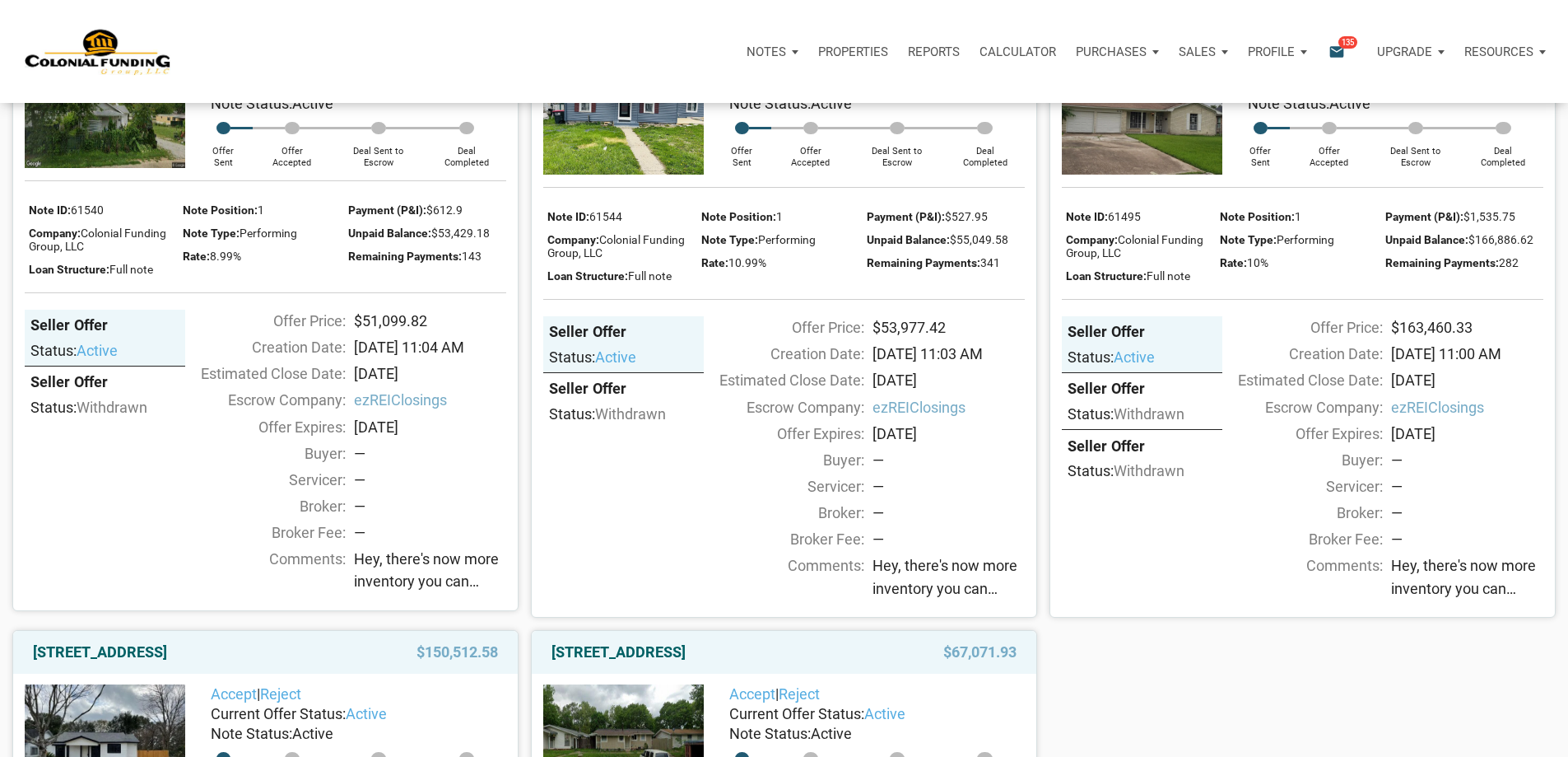
scroll to position [494, 0]
